Goal: Task Accomplishment & Management: Manage account settings

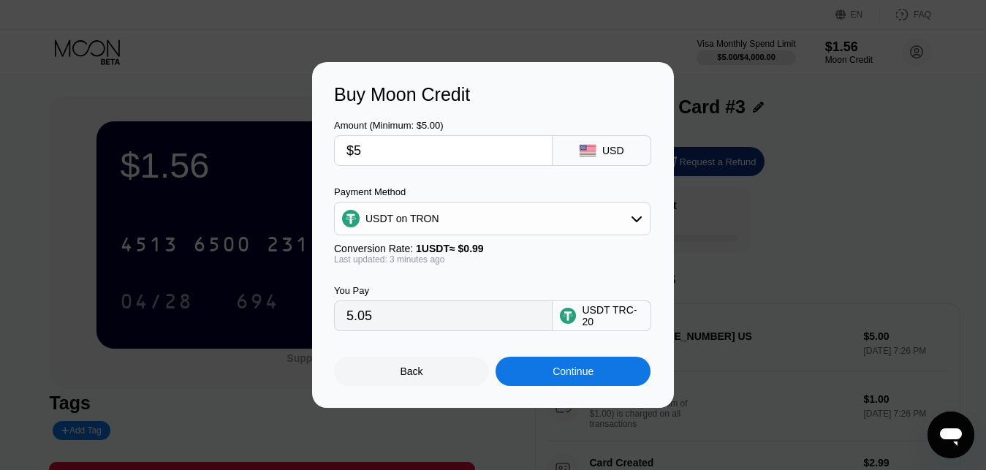
click at [551, 281] on div "You Pay 5.05 USDT TRC-20" at bounding box center [493, 297] width 318 height 66
click at [527, 216] on div "USDT on TRON" at bounding box center [492, 218] width 315 height 29
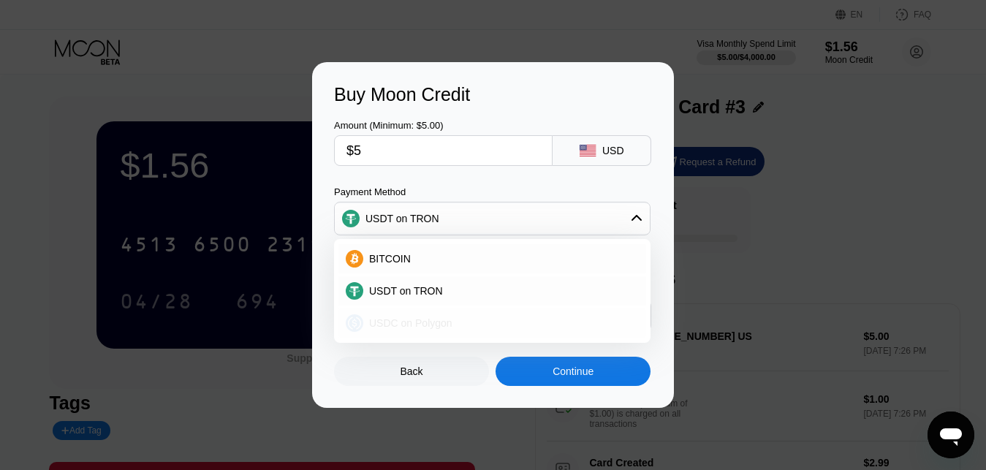
click at [450, 320] on div "USDC on Polygon" at bounding box center [500, 323] width 275 height 12
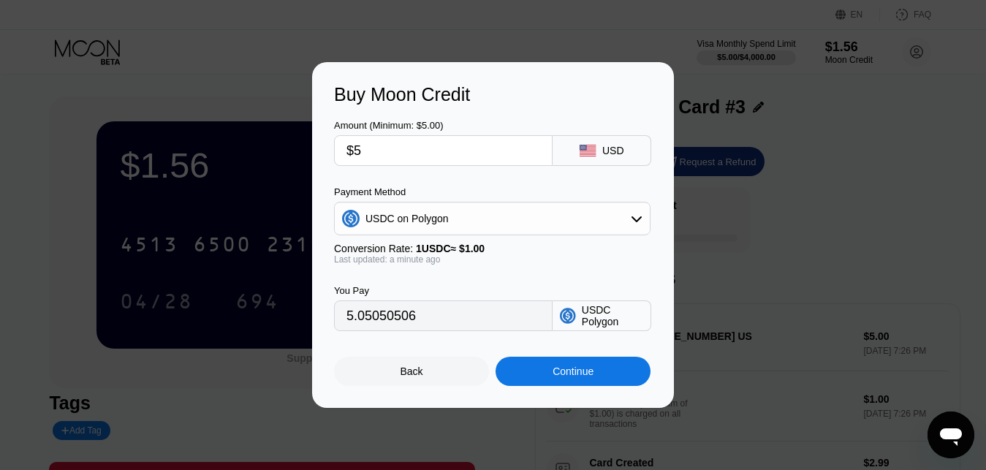
type input "5.00000000"
click at [539, 376] on div "Continue" at bounding box center [572, 371] width 155 height 29
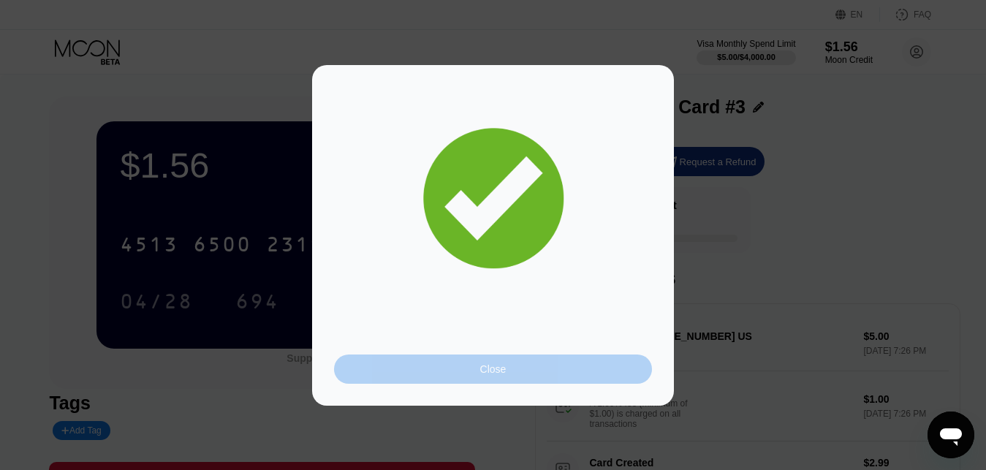
click at [463, 365] on div "Close" at bounding box center [493, 368] width 318 height 29
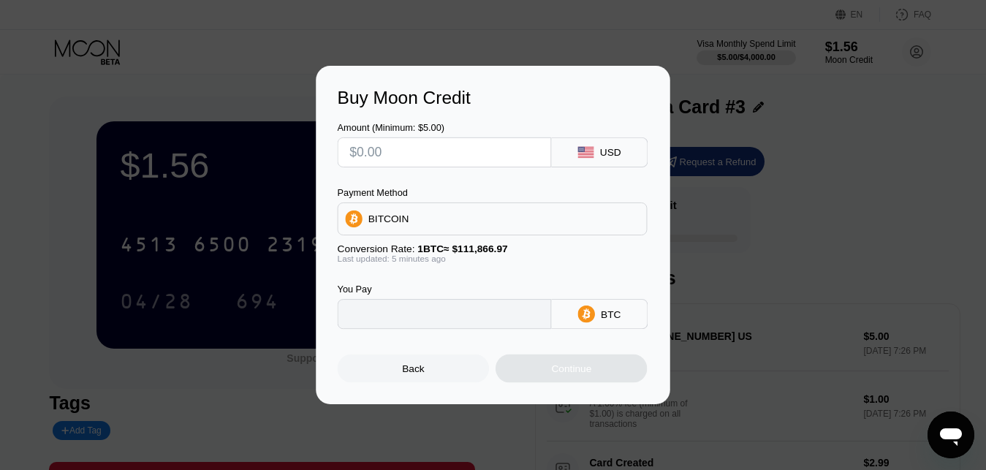
type input "0"
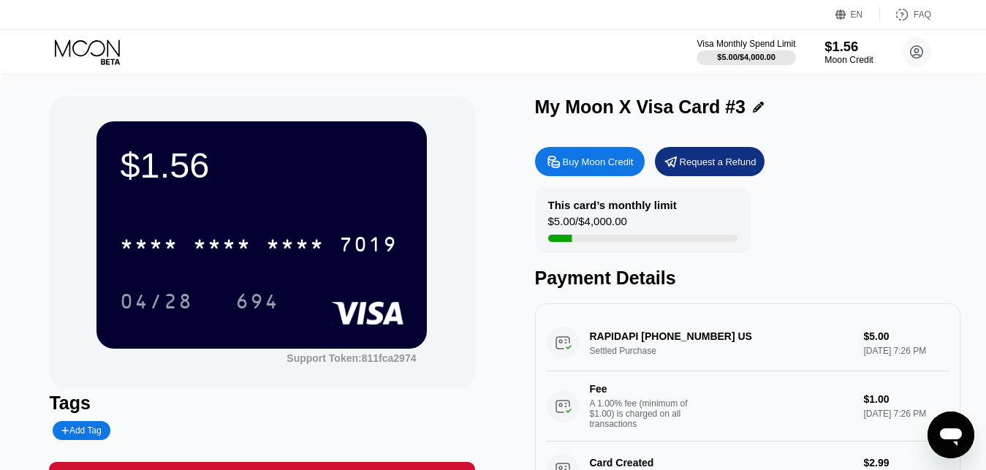
click at [841, 45] on div "$1.56" at bounding box center [848, 46] width 49 height 15
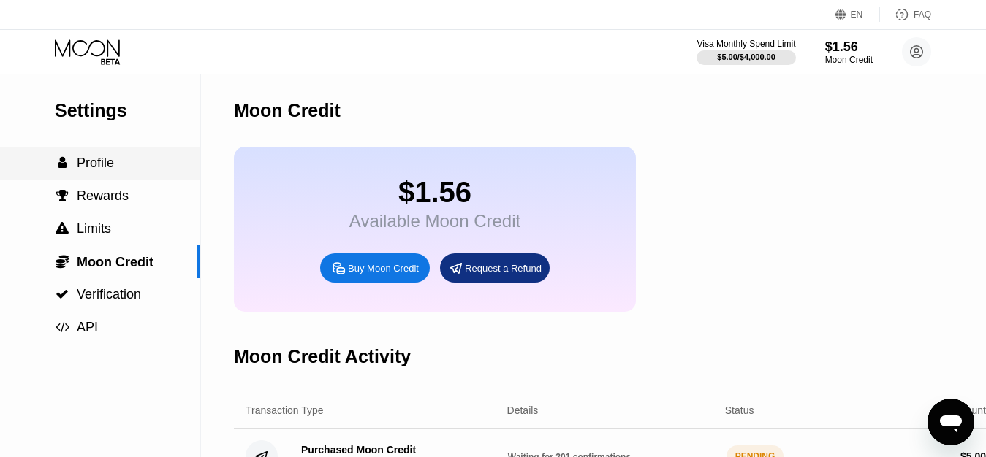
click at [118, 161] on div " Profile" at bounding box center [100, 163] width 200 height 15
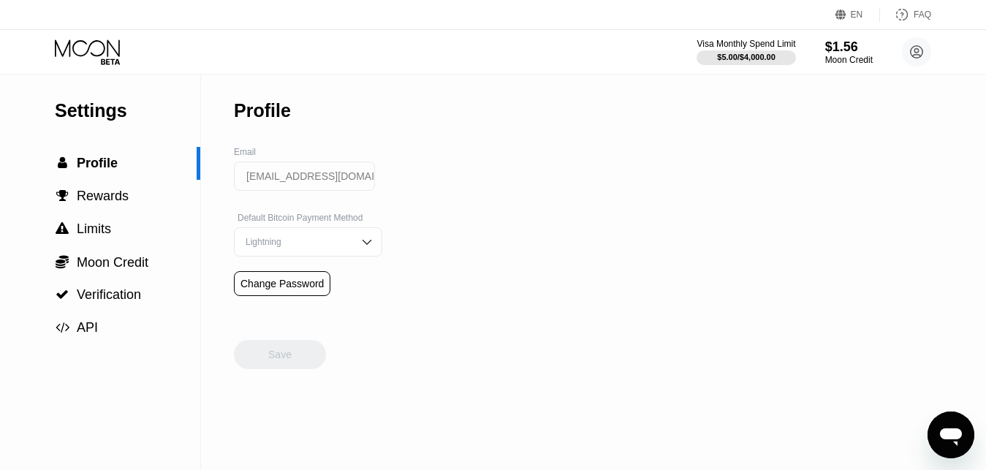
click at [95, 53] on icon at bounding box center [89, 52] width 68 height 26
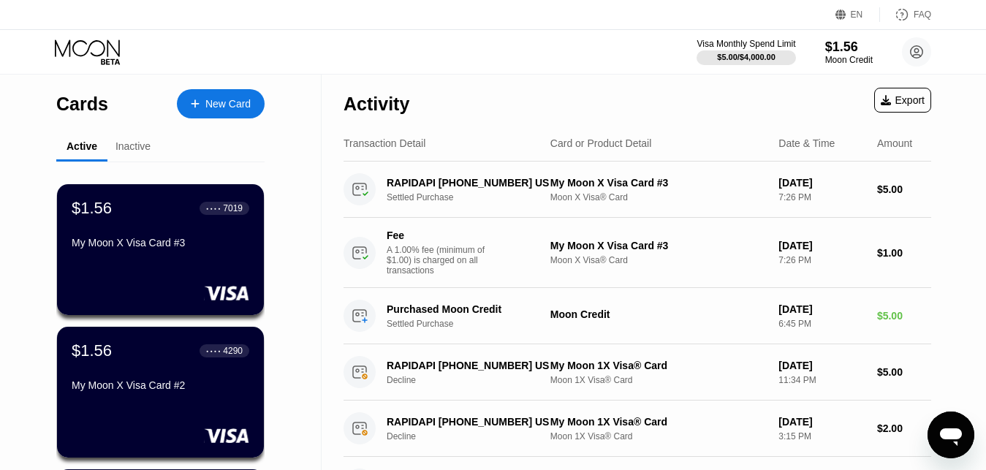
click at [478, 53] on div "Visa Monthly Spend Limit $5.00 / $4,000.00 $1.56 Moon Credit cchcbtrhvhc@gmail.…" at bounding box center [493, 52] width 986 height 44
click at [485, 188] on div "RAPIDAPI [PHONE_NUMBER] US" at bounding box center [467, 183] width 163 height 12
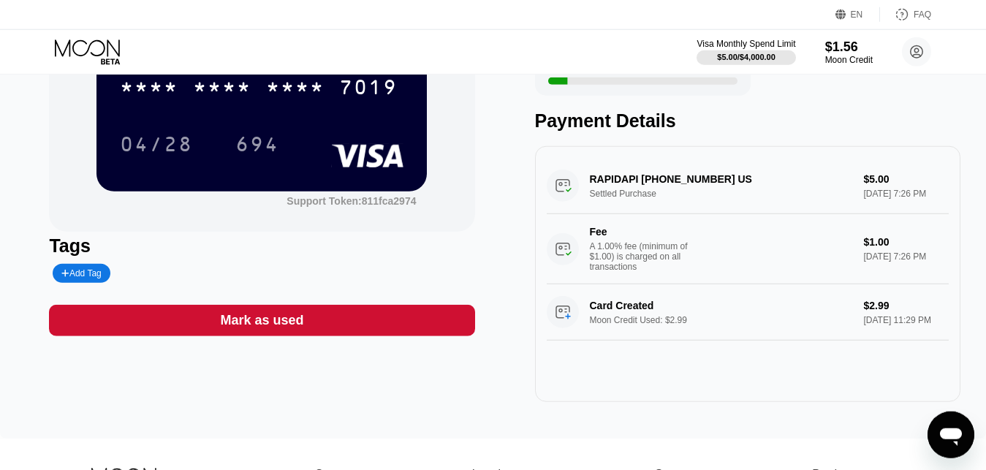
scroll to position [184, 0]
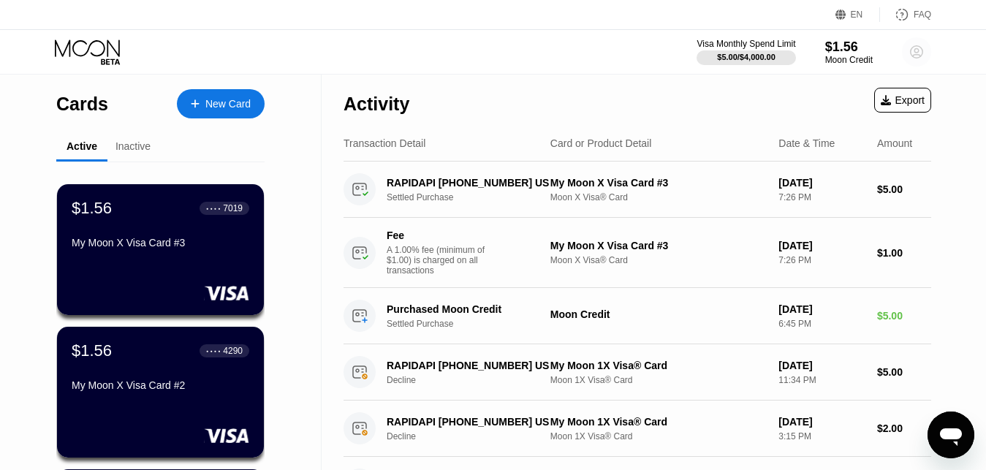
click at [914, 49] on circle at bounding box center [916, 51] width 29 height 29
